Goal: Task Accomplishment & Management: Use online tool/utility

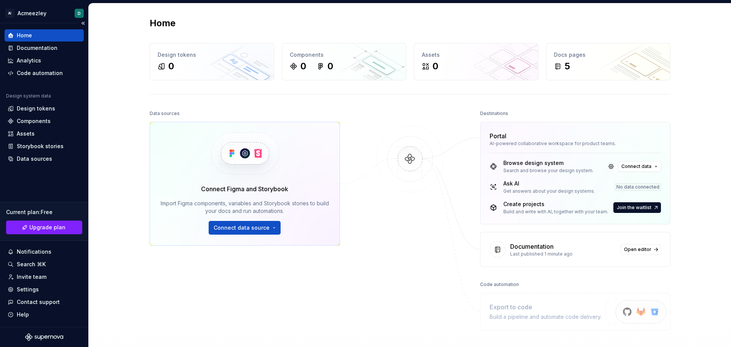
drag, startPoint x: 26, startPoint y: 44, endPoint x: 36, endPoint y: 34, distance: 14.5
click at [26, 44] on div "Documentation" at bounding box center [37, 48] width 41 height 8
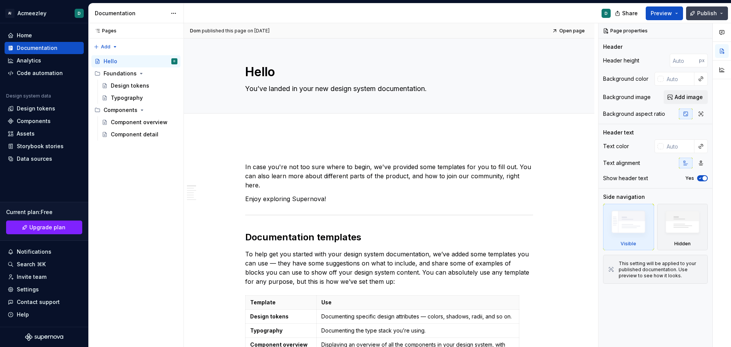
click at [699, 12] on span "Publish" at bounding box center [707, 14] width 20 height 8
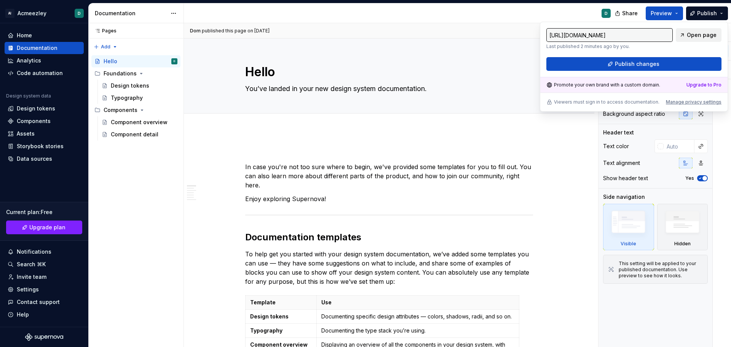
click at [692, 36] on span "Open page" at bounding box center [702, 35] width 30 height 8
click at [45, 11] on html "AI Acmeezley D Home Documentation Analytics Code automation Design system data …" at bounding box center [365, 173] width 731 height 347
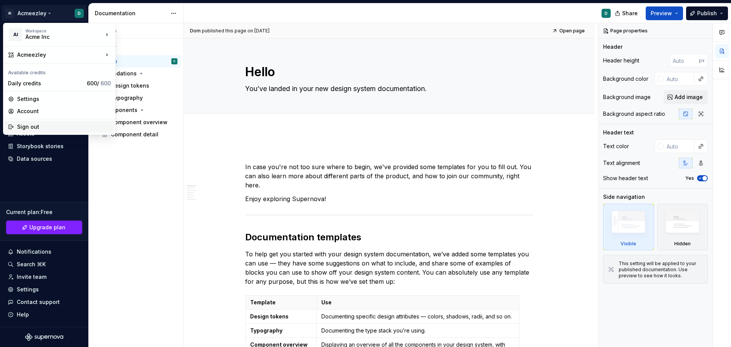
click at [27, 124] on div "Sign out" at bounding box center [64, 127] width 94 height 8
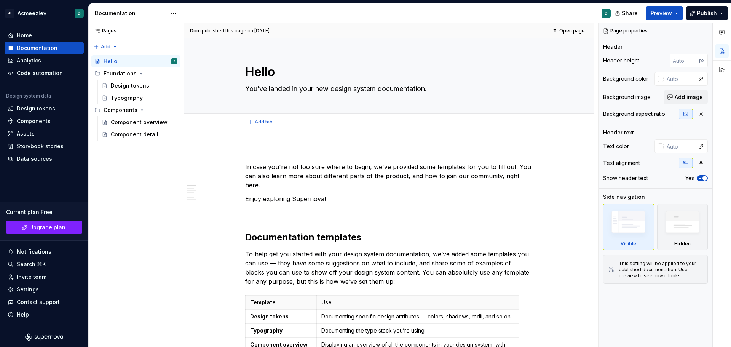
type textarea "*"
